Goal: Task Accomplishment & Management: Manage account settings

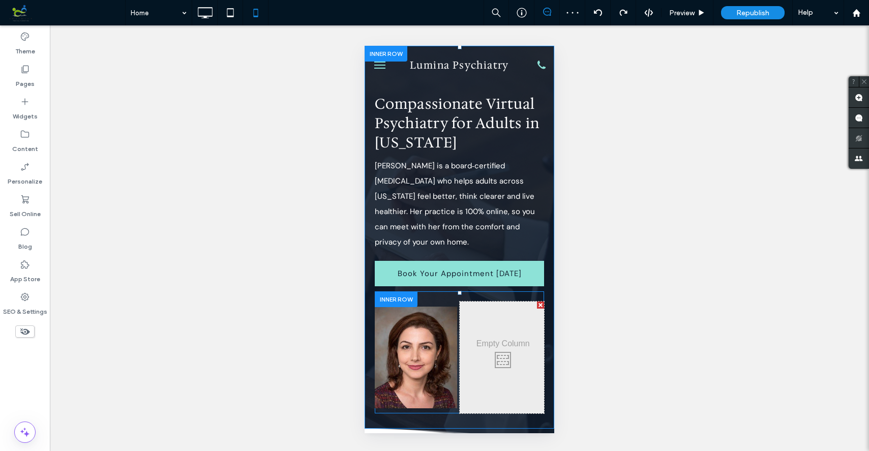
click at [539, 302] on div at bounding box center [540, 305] width 7 height 7
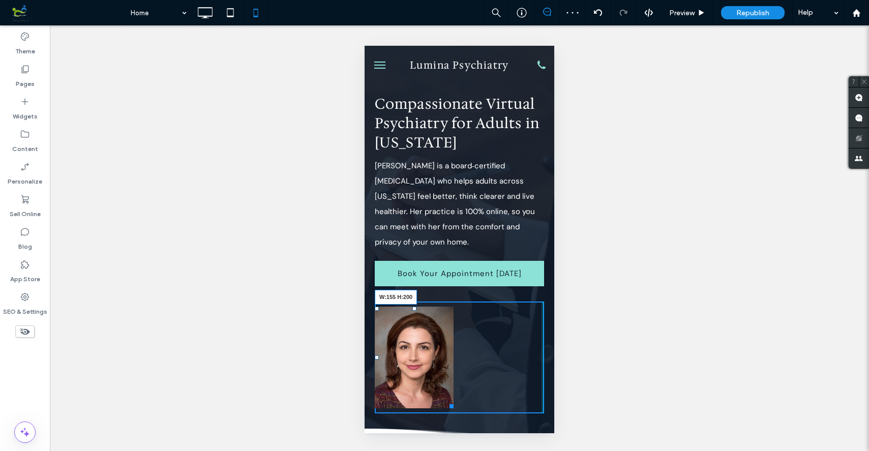
drag, startPoint x: 538, startPoint y: 391, endPoint x: 450, endPoint y: 401, distance: 88.6
click at [450, 401] on div "Compassionate Virtual Psychiatry for Adults in [US_STATE] [PERSON_NAME] is a bo…" at bounding box center [460, 237] width 190 height 383
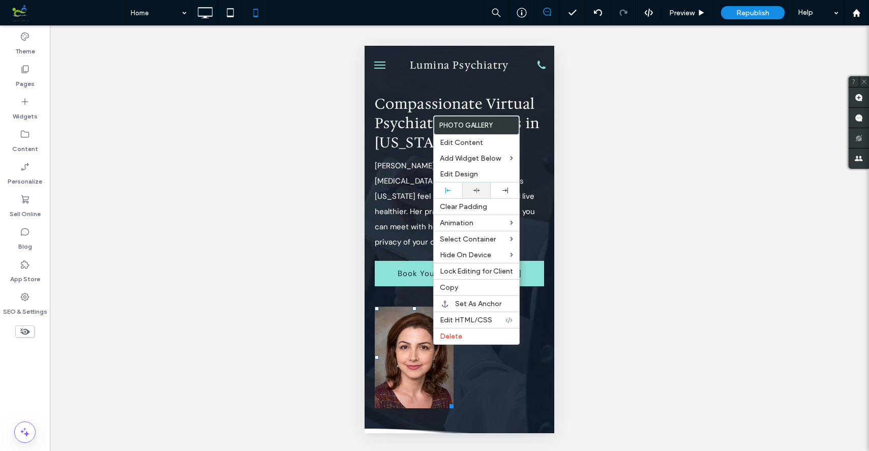
click at [475, 189] on icon at bounding box center [477, 190] width 7 height 7
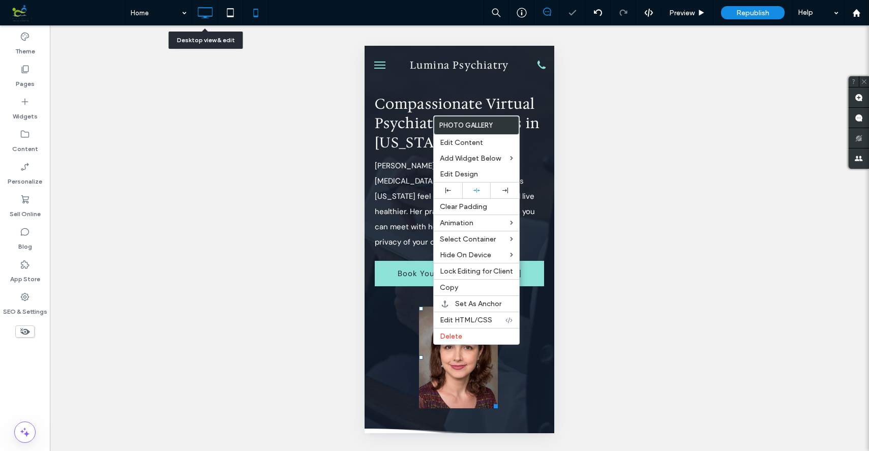
click at [207, 14] on icon at bounding box center [205, 13] width 20 height 20
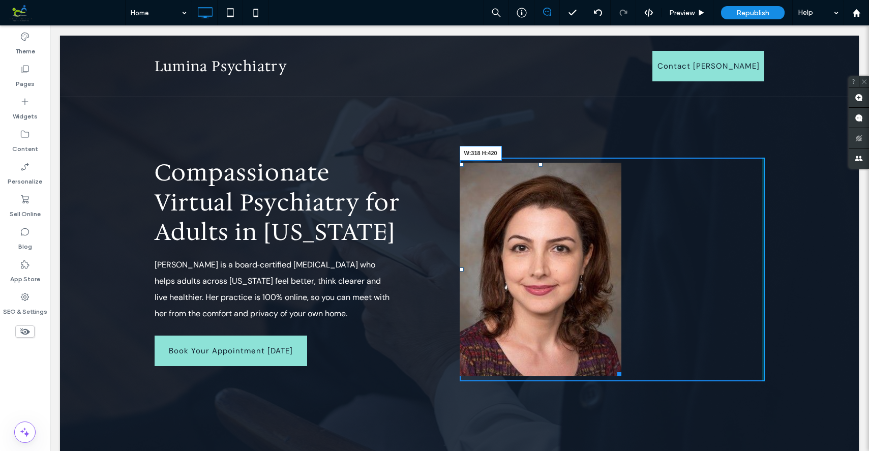
drag, startPoint x: 759, startPoint y: 374, endPoint x: 618, endPoint y: 425, distance: 149.8
click at [618, 425] on div "Compassionate Virtual Psychiatry for Adults in [US_STATE] [PERSON_NAME] is a bo…" at bounding box center [459, 294] width 799 height 315
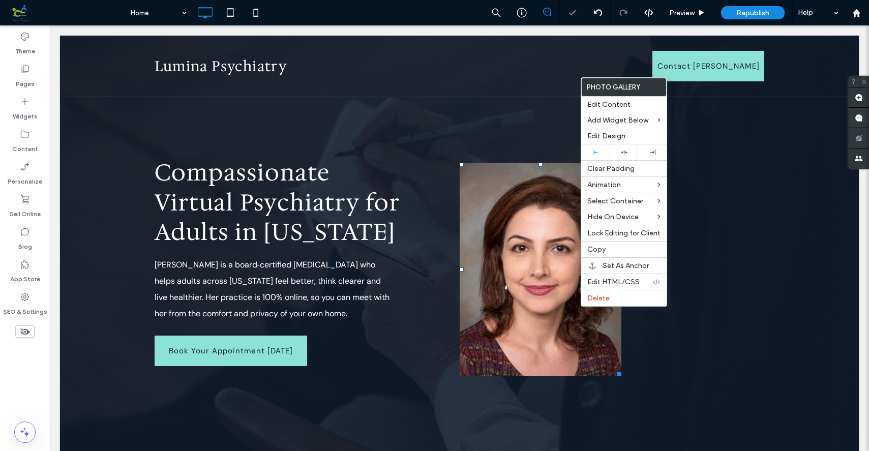
click at [755, 262] on div "Button Click To Paste" at bounding box center [612, 270] width 305 height 224
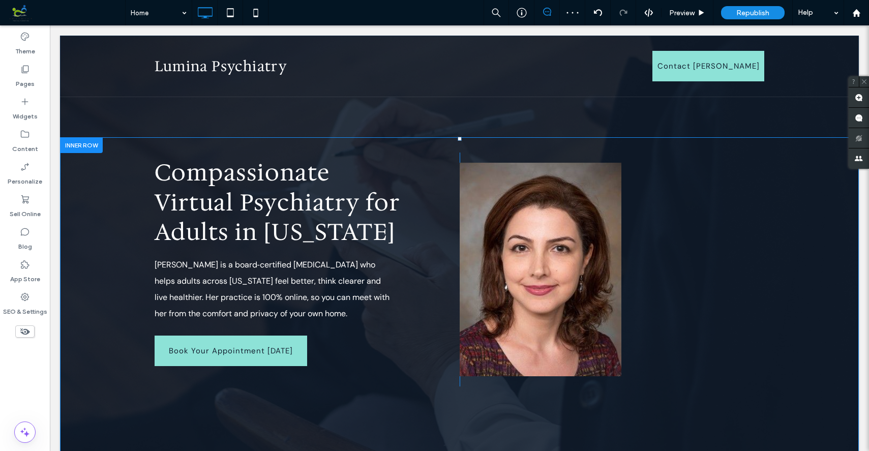
click at [812, 223] on div "Compassionate Virtual Psychiatry for Adults in [US_STATE] [PERSON_NAME] is a bo…" at bounding box center [459, 294] width 799 height 315
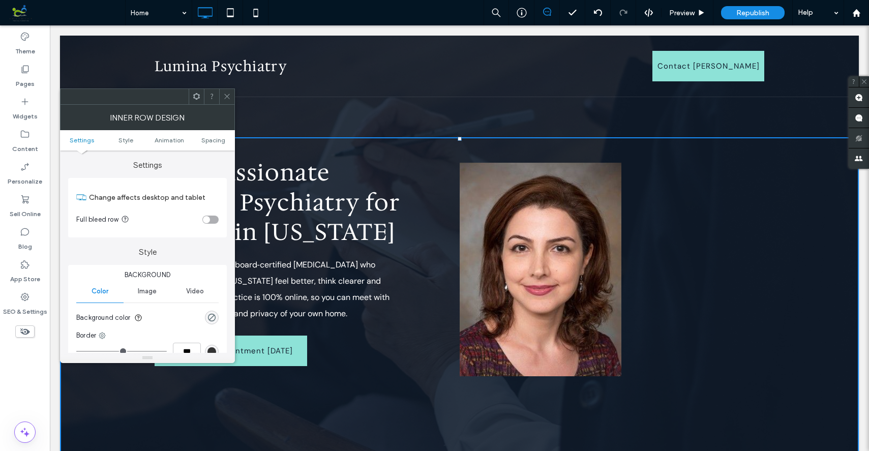
click at [230, 96] on icon at bounding box center [227, 97] width 8 height 8
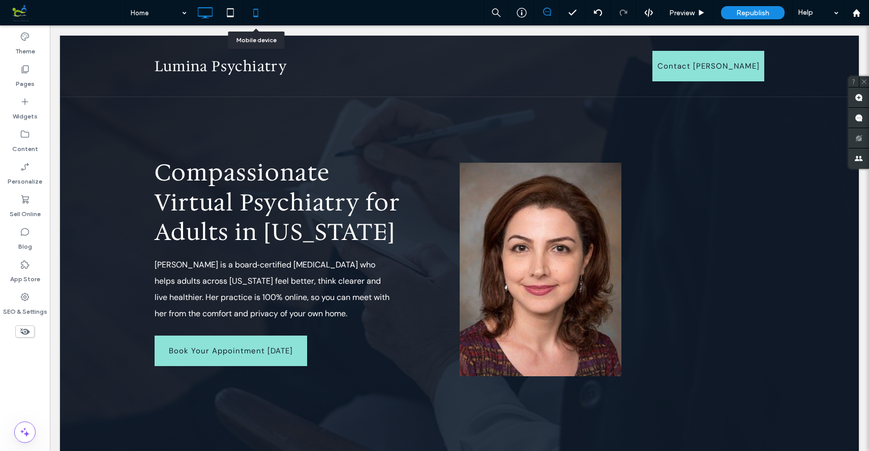
click at [258, 11] on use at bounding box center [255, 13] width 5 height 8
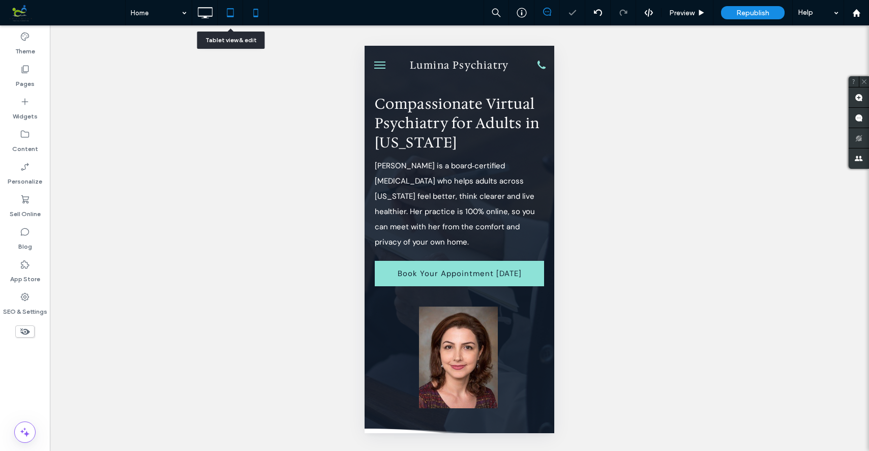
click at [229, 11] on icon at bounding box center [230, 13] width 20 height 20
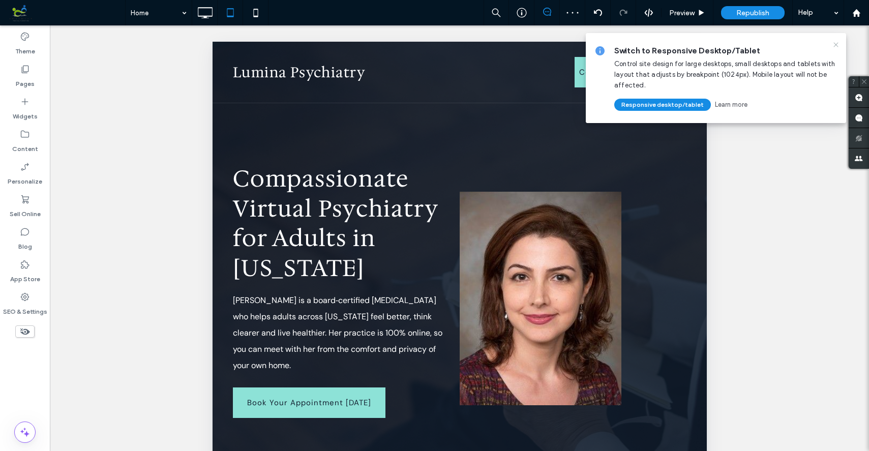
click at [837, 44] on use at bounding box center [836, 44] width 5 height 5
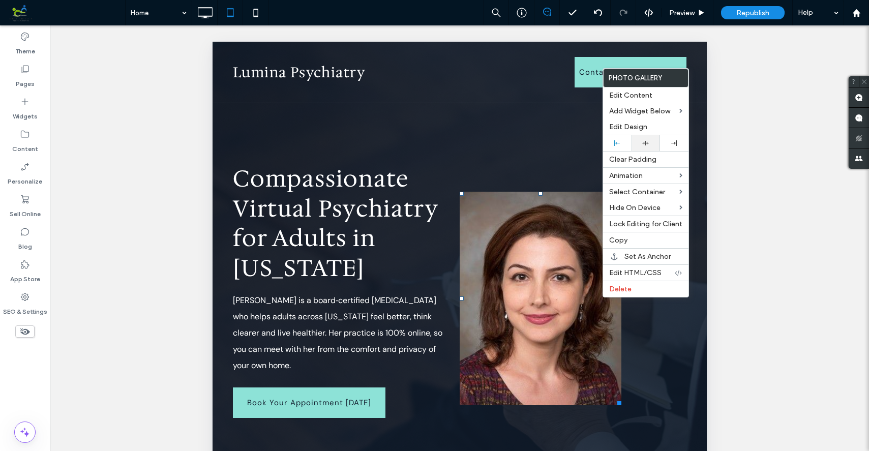
click at [649, 141] on div at bounding box center [646, 143] width 18 height 7
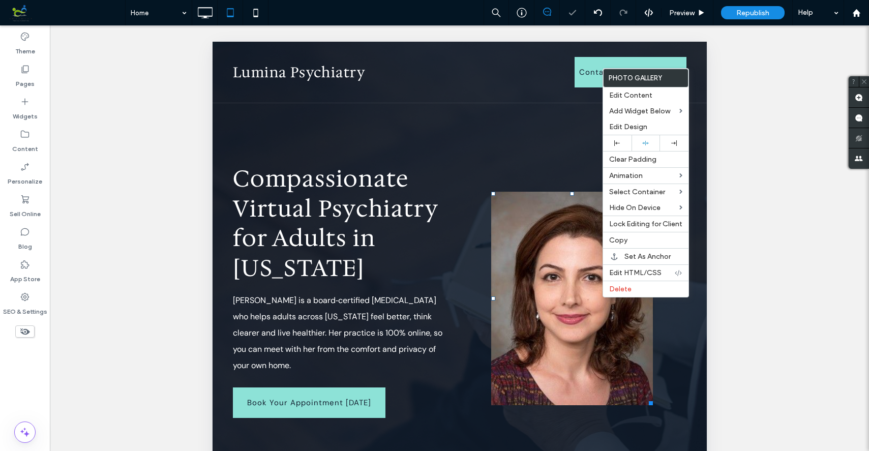
click at [755, 105] on div "Unhide? Yes Unhide? Yes Unhide? Yes Unhide? Yes Unhide? Yes Unhide? Yes Unhide?…" at bounding box center [459, 250] width 819 height 451
click at [756, 12] on span "Republish" at bounding box center [753, 13] width 33 height 9
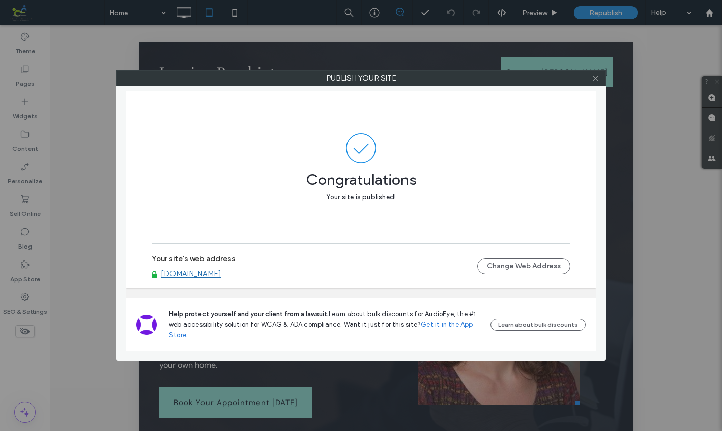
click at [594, 77] on use at bounding box center [595, 78] width 5 height 5
